Goal: Task Accomplishment & Management: Complete application form

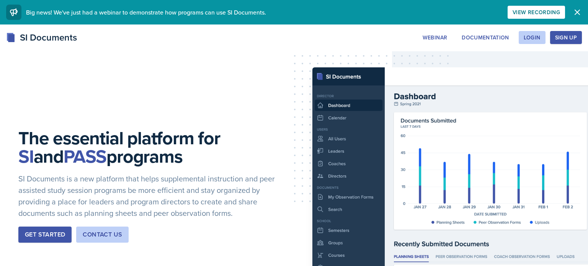
click at [577, 12] on icon "button" at bounding box center [577, 12] width 5 height 5
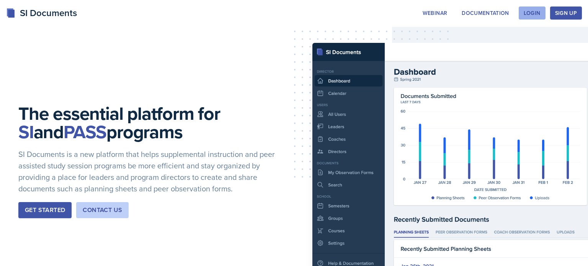
click at [538, 18] on button "Login" at bounding box center [532, 13] width 27 height 13
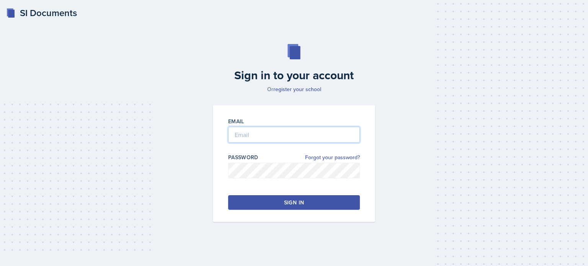
type input "[EMAIL_ADDRESS][DOMAIN_NAME]"
click at [283, 204] on button "Sign in" at bounding box center [294, 202] width 132 height 15
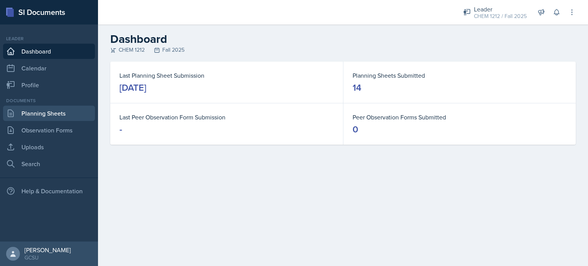
click at [51, 115] on link "Planning Sheets" at bounding box center [49, 113] width 92 height 15
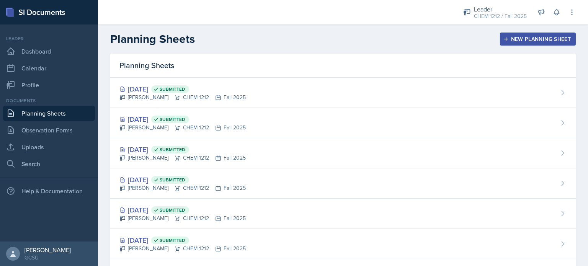
click at [555, 44] on button "New Planning Sheet" at bounding box center [538, 39] width 76 height 13
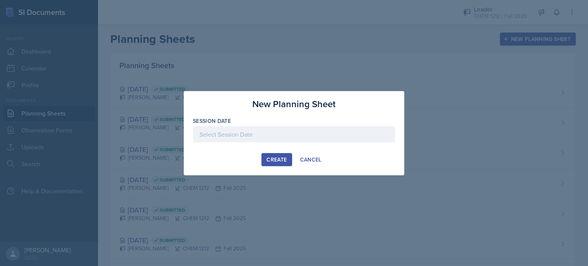
click at [287, 138] on div at bounding box center [294, 134] width 202 height 16
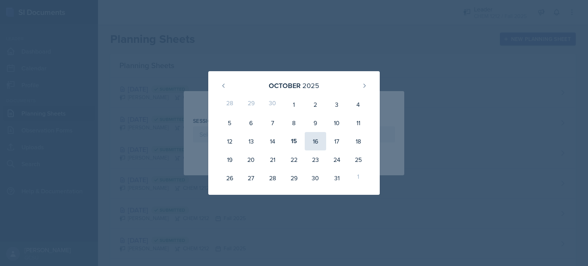
click at [312, 144] on div "16" at bounding box center [315, 141] width 21 height 18
type input "[DATE]"
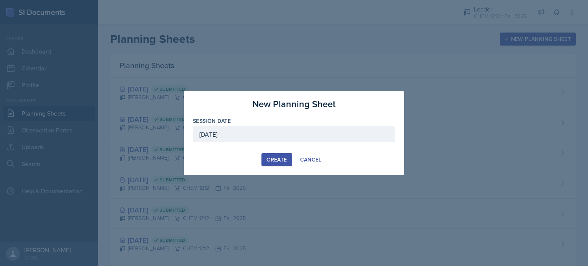
click at [277, 157] on div "Create" at bounding box center [276, 160] width 20 height 6
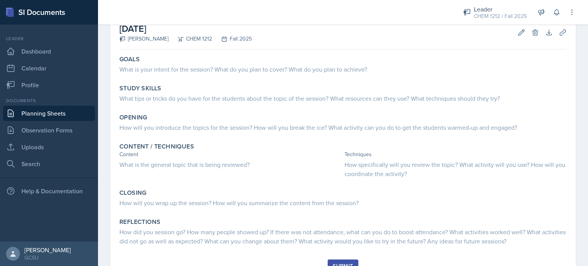
scroll to position [45, 0]
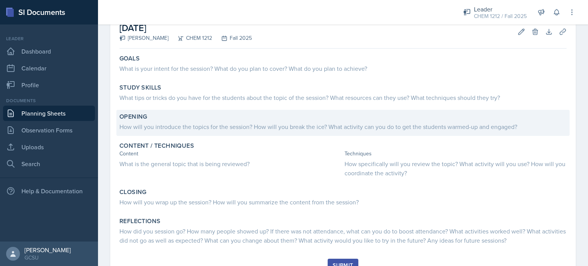
click at [212, 126] on div "How will you introduce the topics for the session? How will you break the ice? …" at bounding box center [342, 126] width 447 height 9
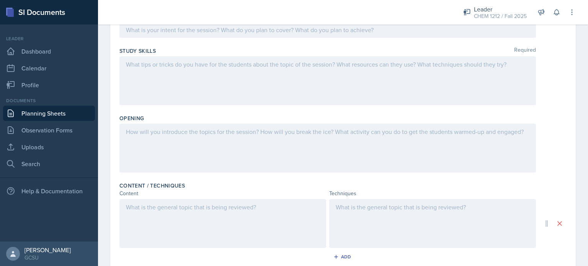
scroll to position [95, 0]
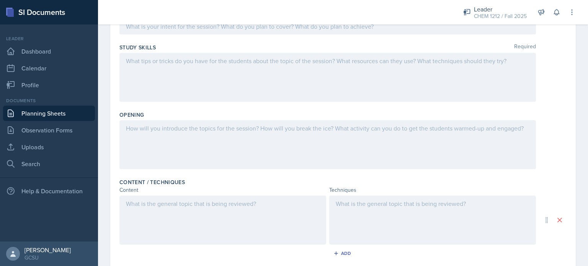
click at [211, 131] on p at bounding box center [327, 128] width 403 height 9
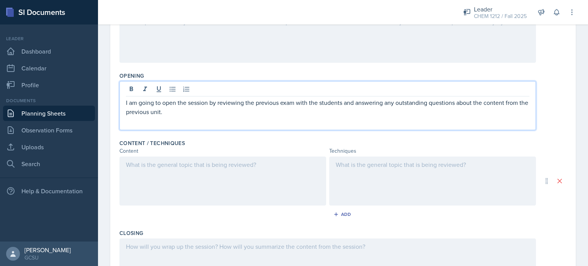
scroll to position [153, 0]
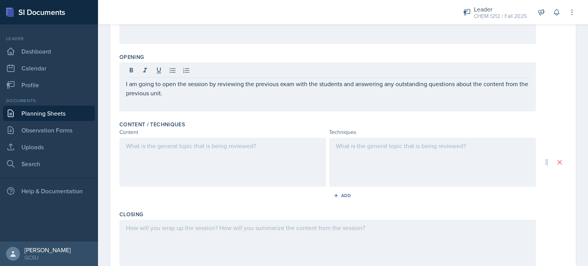
click at [196, 159] on div at bounding box center [222, 162] width 207 height 49
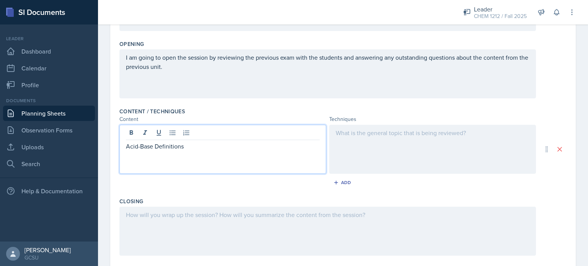
click at [377, 133] on div at bounding box center [432, 149] width 207 height 49
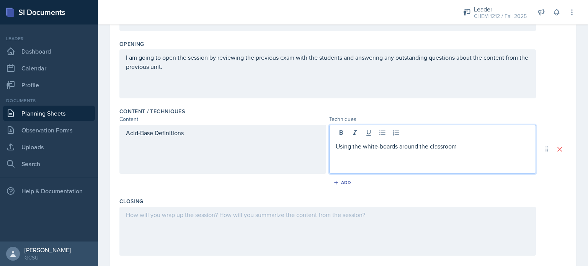
click at [205, 131] on div "Acid-Base Definitions" at bounding box center [222, 149] width 207 height 49
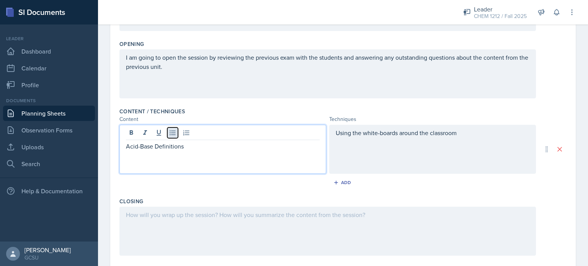
click at [173, 131] on icon at bounding box center [173, 133] width 8 height 8
click at [180, 153] on p "Arrhenius Definition" at bounding box center [226, 155] width 188 height 9
click at [166, 165] on p "Bronsted" at bounding box center [226, 164] width 188 height 9
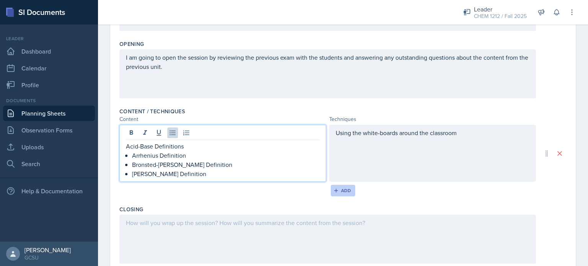
click at [344, 189] on div "Add" at bounding box center [343, 191] width 16 height 6
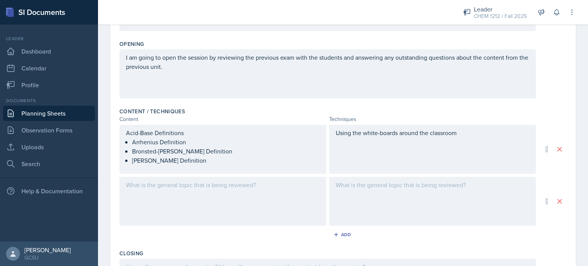
click at [257, 193] on div at bounding box center [222, 201] width 207 height 49
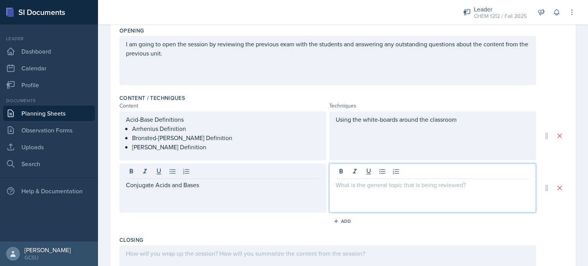
click at [430, 175] on div at bounding box center [432, 187] width 207 height 49
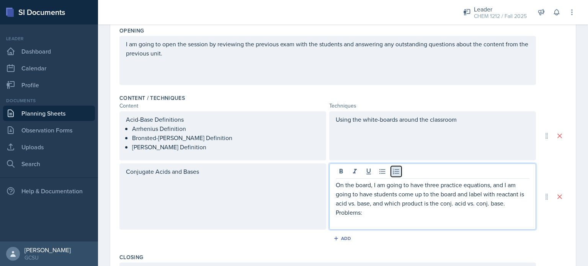
click at [397, 172] on icon at bounding box center [396, 172] width 8 height 8
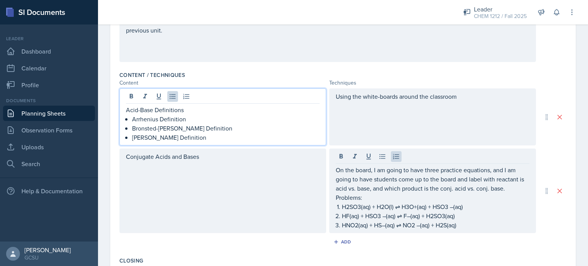
scroll to position [215, 0]
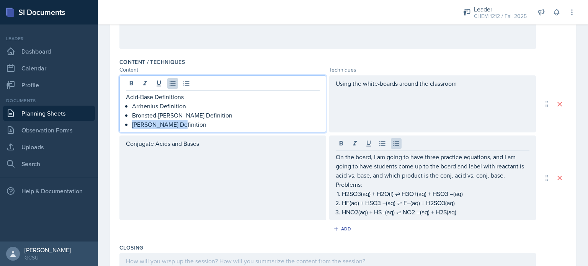
drag, startPoint x: 179, startPoint y: 122, endPoint x: 90, endPoint y: 122, distance: 89.2
click at [90, 122] on div "SI Documents Leader Dashboard Calendar Profile Documents Planning Sheets Observ…" at bounding box center [294, 133] width 588 height 266
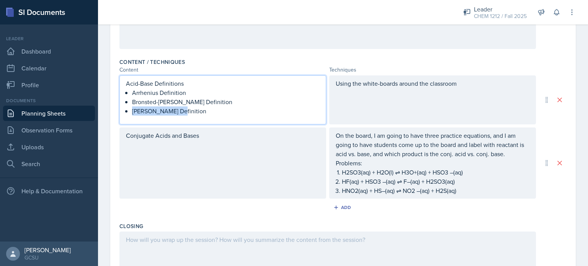
scroll to position [202, 0]
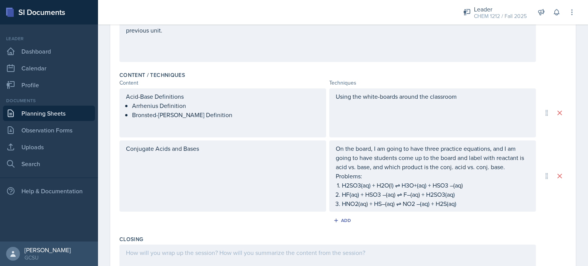
drag, startPoint x: 472, startPoint y: 104, endPoint x: 335, endPoint y: 96, distance: 137.2
click at [335, 96] on div "Using the white-boards around the classroom" at bounding box center [432, 112] width 207 height 49
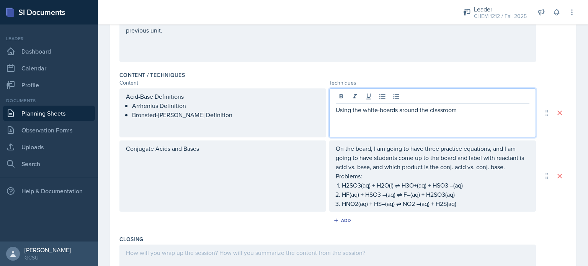
scroll to position [215, 0]
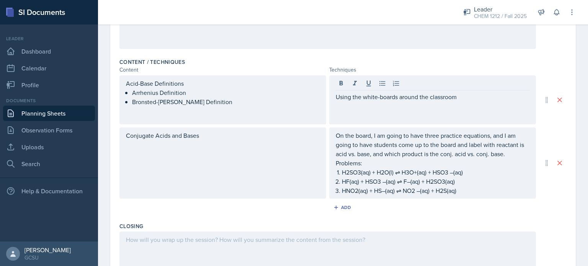
drag, startPoint x: 335, startPoint y: 96, endPoint x: 471, endPoint y: 99, distance: 135.9
click at [471, 99] on div "Using the white-boards around the classroom" at bounding box center [432, 99] width 207 height 49
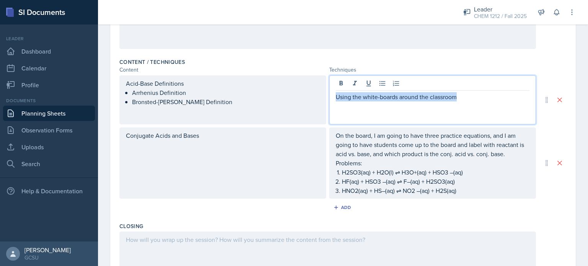
drag, startPoint x: 471, startPoint y: 99, endPoint x: 323, endPoint y: 92, distance: 148.3
click at [323, 92] on div "Acid-Base Definitions Arrhenius Definition Bronsted-[PERSON_NAME] Definition Us…" at bounding box center [327, 99] width 416 height 49
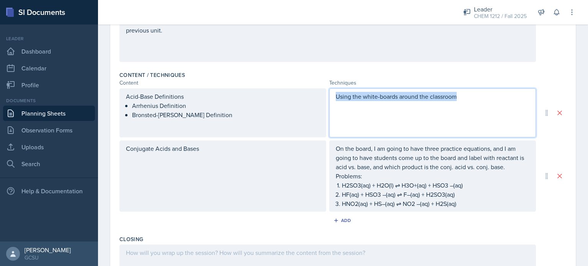
click at [197, 169] on div "Conjugate Acids and Bases" at bounding box center [222, 175] width 207 height 71
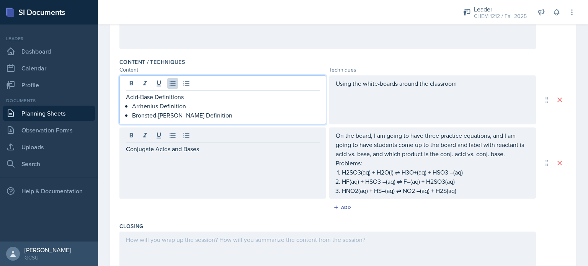
drag, startPoint x: 216, startPoint y: 103, endPoint x: 214, endPoint y: 114, distance: 11.6
click at [214, 114] on p "Bronsted-[PERSON_NAME] Definition" at bounding box center [226, 115] width 188 height 9
drag, startPoint x: 206, startPoint y: 115, endPoint x: 202, endPoint y: 113, distance: 4.1
click at [202, 113] on p "Bronsted-[PERSON_NAME] Definition" at bounding box center [226, 115] width 188 height 9
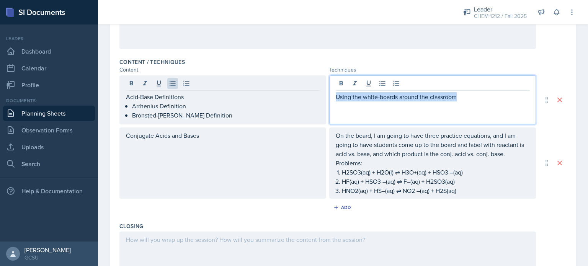
drag, startPoint x: 336, startPoint y: 85, endPoint x: 488, endPoint y: 90, distance: 151.6
click at [488, 90] on div "Using the white-boards around the classroom" at bounding box center [432, 99] width 207 height 49
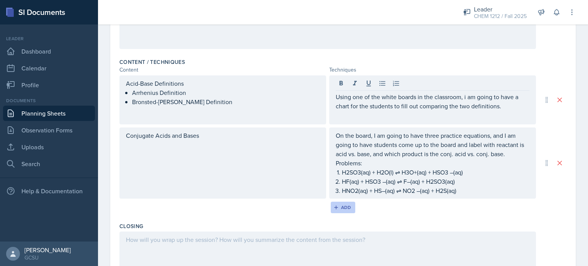
click at [346, 209] on div "Add" at bounding box center [343, 207] width 16 height 6
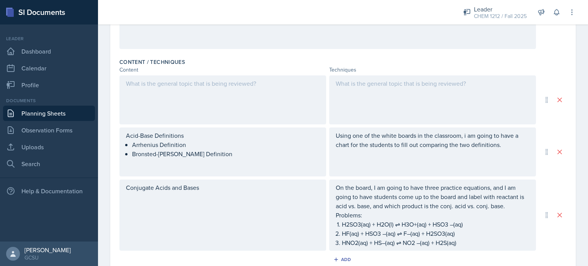
click at [267, 86] on div at bounding box center [222, 99] width 207 height 49
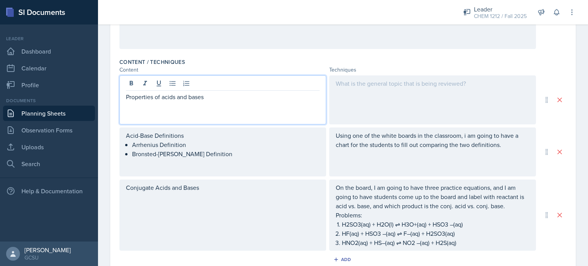
click at [449, 103] on div at bounding box center [432, 99] width 207 height 49
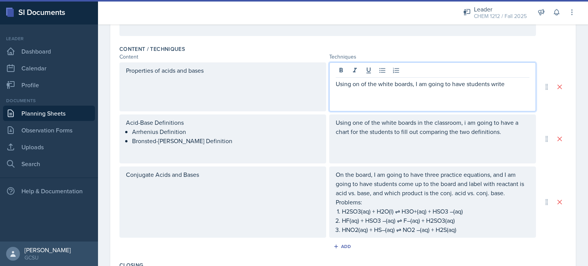
click at [500, 84] on p "Using on of the white boards, I am going to have students write" at bounding box center [433, 83] width 194 height 9
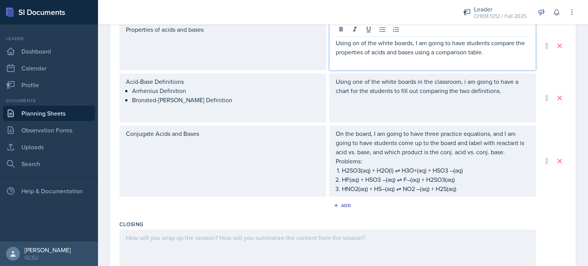
scroll to position [286, 0]
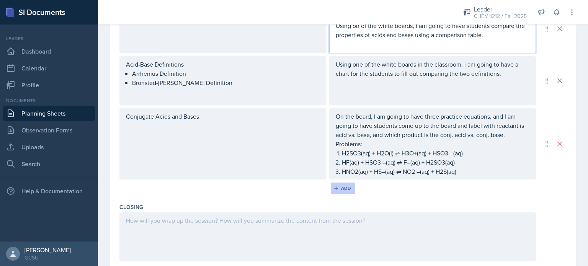
click at [344, 190] on div "Add" at bounding box center [343, 188] width 16 height 6
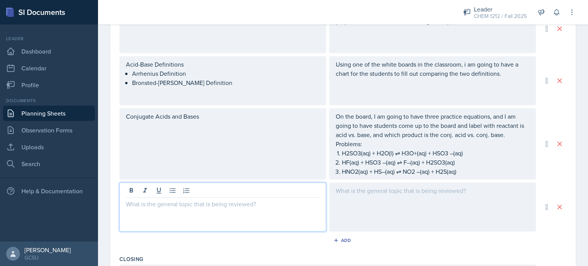
click at [181, 193] on div at bounding box center [222, 207] width 207 height 49
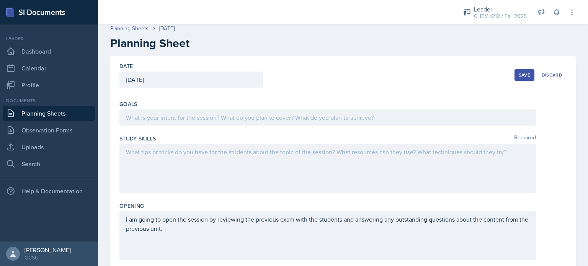
scroll to position [2, 0]
click at [325, 125] on div at bounding box center [327, 119] width 416 height 16
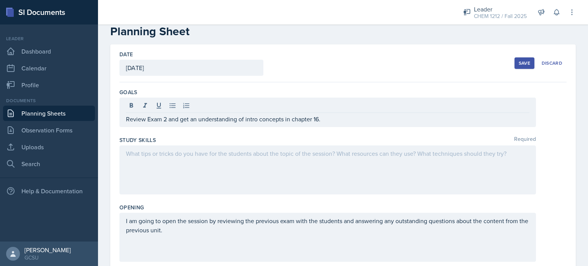
click at [263, 166] on div at bounding box center [327, 169] width 416 height 49
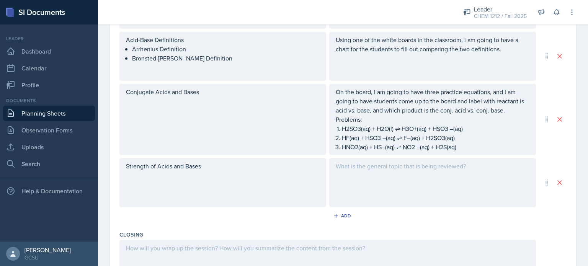
scroll to position [314, 0]
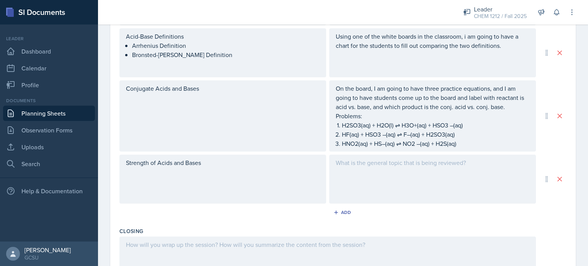
click at [358, 178] on div at bounding box center [432, 179] width 207 height 49
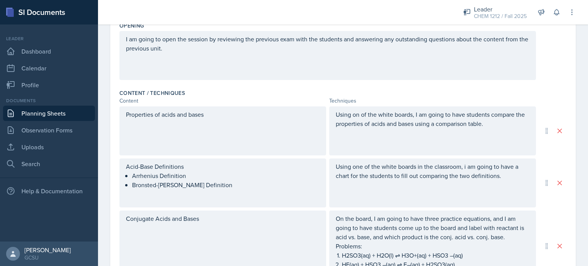
scroll to position [194, 0]
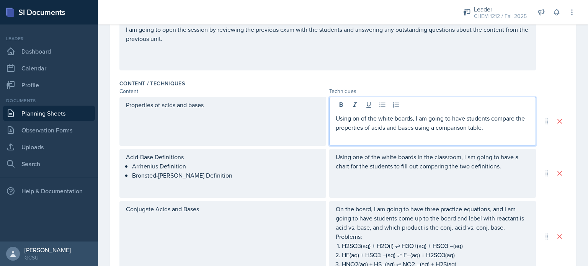
click at [361, 114] on p "Using on of the white boards, I am going to have students compare the propertie…" at bounding box center [433, 123] width 194 height 18
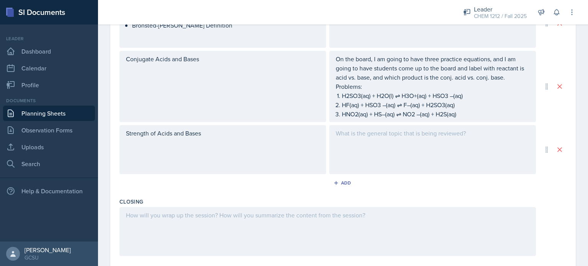
click at [367, 147] on div at bounding box center [432, 149] width 207 height 49
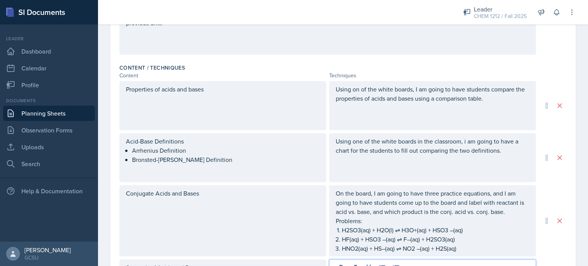
scroll to position [210, 0]
click at [492, 104] on div "Using on of the white boards, I am going to have students compare the propertie…" at bounding box center [432, 105] width 207 height 49
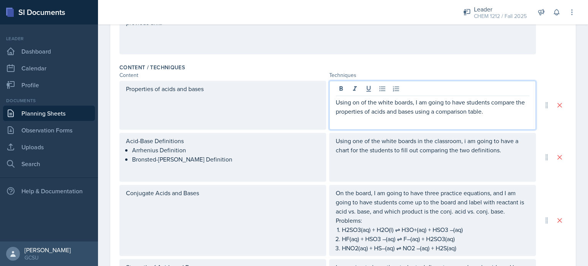
scroll to position [223, 0]
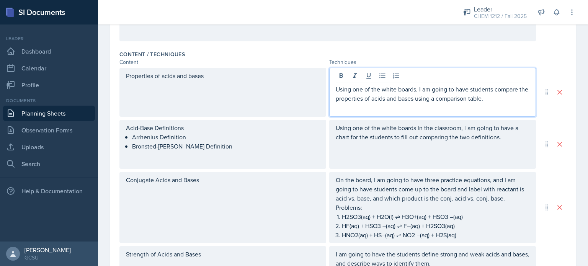
click at [496, 100] on p "Using one of the white boards, I am going to have students compare the properti…" at bounding box center [433, 94] width 194 height 18
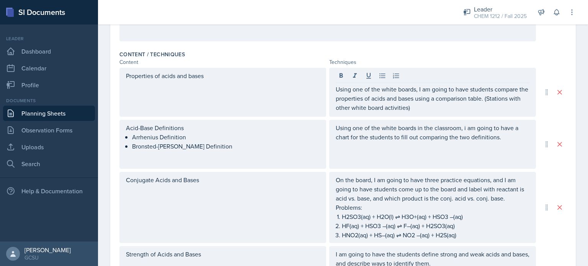
click at [510, 142] on div "Using one of the white boards in the classroom, i am going to have a chart for …" at bounding box center [432, 144] width 207 height 49
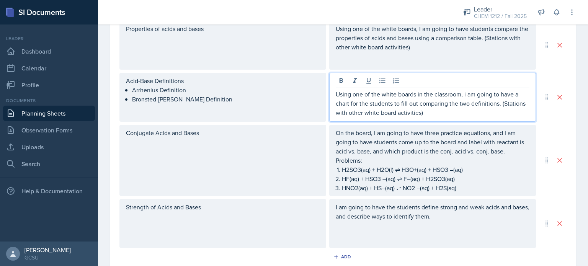
scroll to position [277, 0]
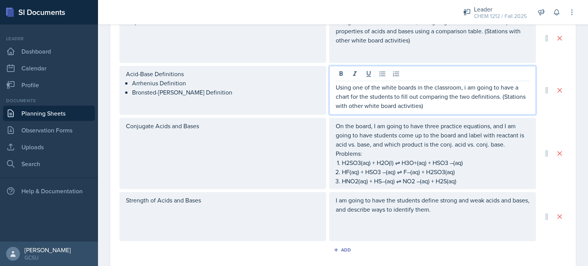
click at [520, 145] on p "On the board, I am going to have three practice equations, and I am going to ha…" at bounding box center [433, 135] width 194 height 28
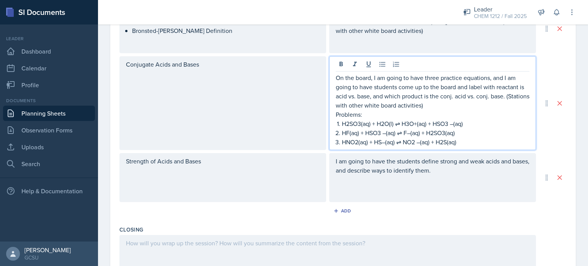
scroll to position [351, 0]
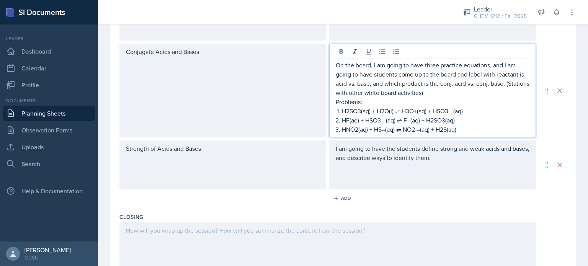
click at [451, 155] on p "I am going to have the students define strong and weak acids and bases, and des…" at bounding box center [433, 153] width 194 height 18
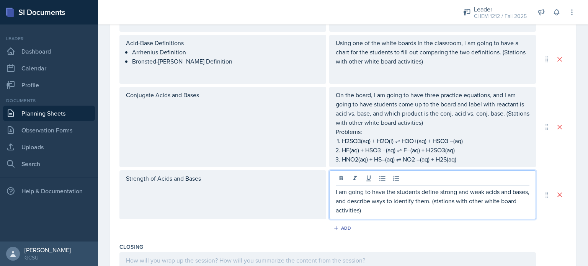
scroll to position [308, 0]
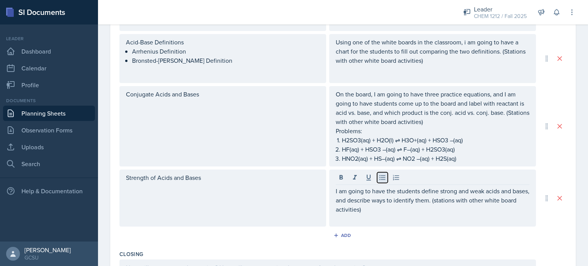
click at [387, 175] on button at bounding box center [382, 177] width 11 height 11
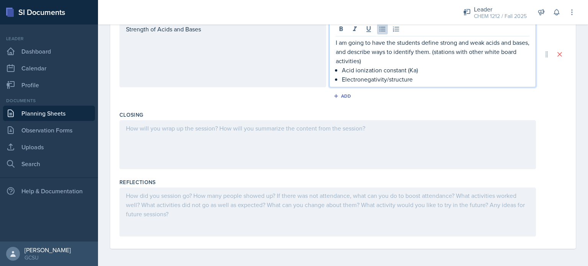
click at [269, 120] on div at bounding box center [327, 144] width 416 height 49
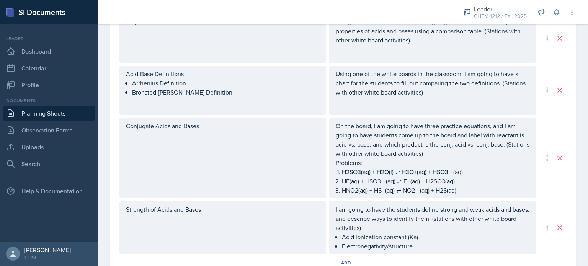
scroll to position [277, 0]
click at [256, 100] on div "Acid-Base Definitions Arrhenius Definition Bronsted-[PERSON_NAME] Definition" at bounding box center [222, 89] width 207 height 49
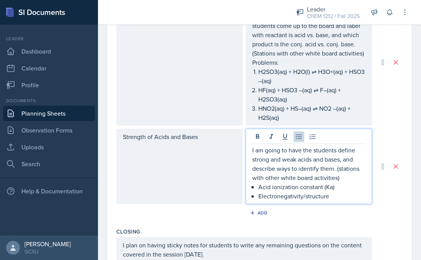
scroll to position [416, 0]
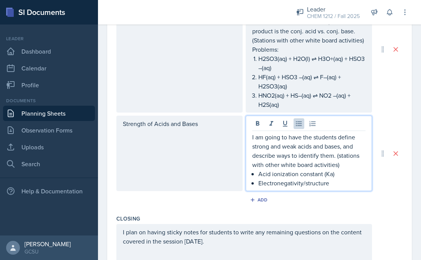
click at [332, 188] on p "Electronegativity/structure" at bounding box center [311, 182] width 107 height 9
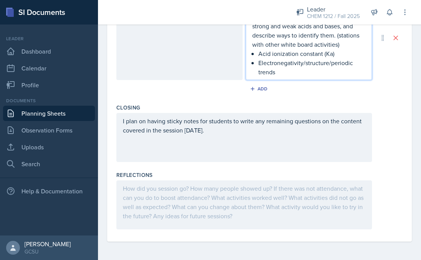
scroll to position [0, 0]
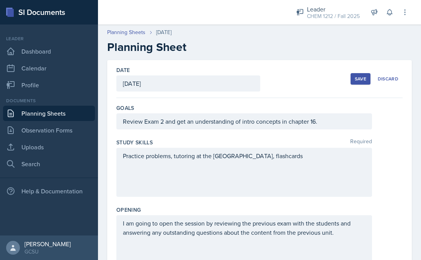
click at [358, 79] on div "Save" at bounding box center [360, 79] width 11 height 6
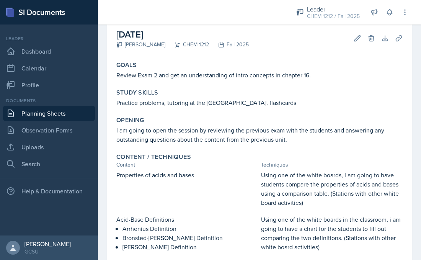
scroll to position [311, 0]
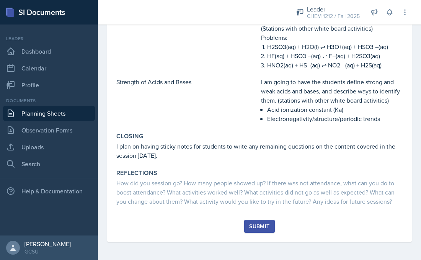
click at [257, 227] on div "Submit" at bounding box center [259, 226] width 20 height 6
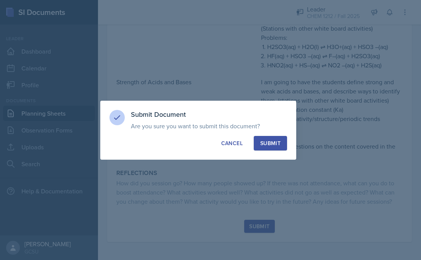
click at [269, 138] on button "Submit" at bounding box center [270, 143] width 33 height 15
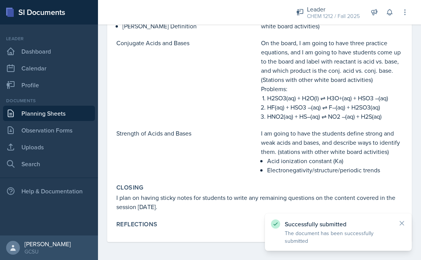
scroll to position [0, 0]
